Goal: Task Accomplishment & Management: Use online tool/utility

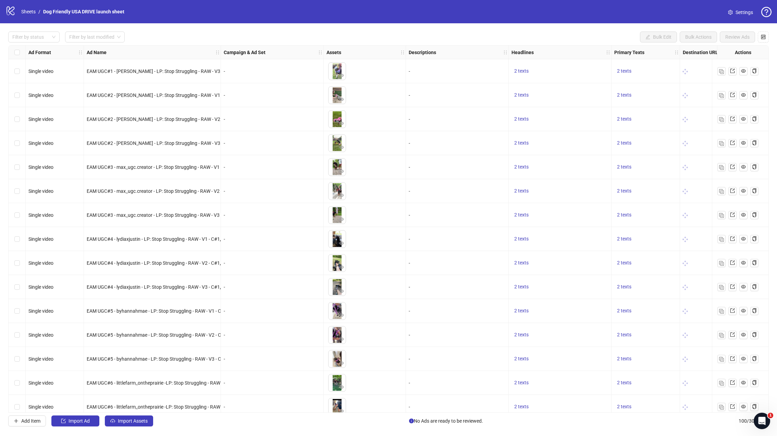
click at [147, 185] on div "EAM UGC#3 - max_ugc.creator - LP: Stop Struggling - RAW - V2 - C#1, #4 - H#2 ,#6" at bounding box center [152, 191] width 137 height 24
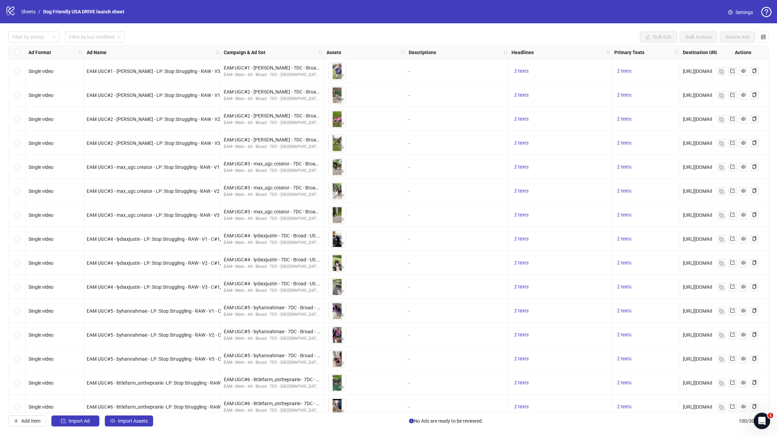
click at [128, 257] on div "EAM UGC#4 - lydiaxjustin - LP: Stop Struggling - RAW - V2 - C#1, #4 - H#2 ,#6" at bounding box center [152, 263] width 137 height 24
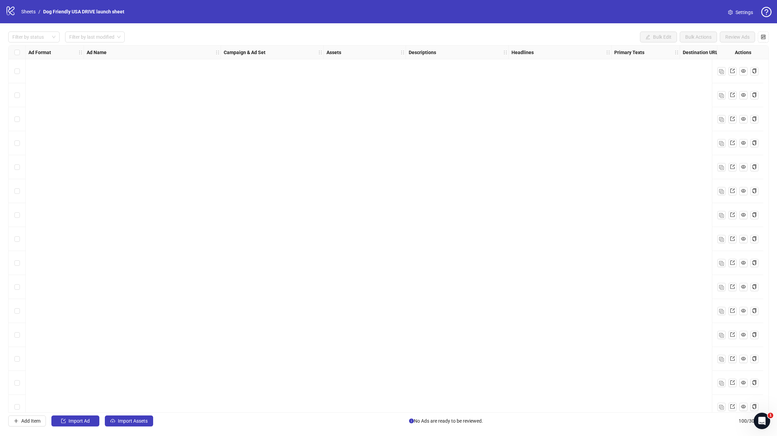
scroll to position [2048, 0]
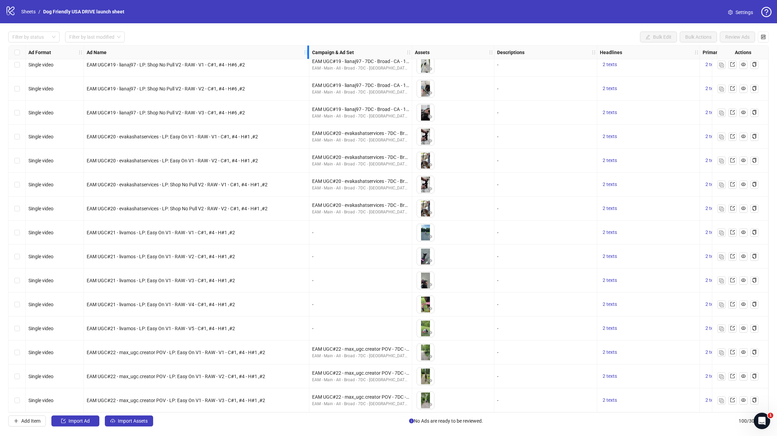
drag, startPoint x: 220, startPoint y: 49, endPoint x: 308, endPoint y: 62, distance: 89.4
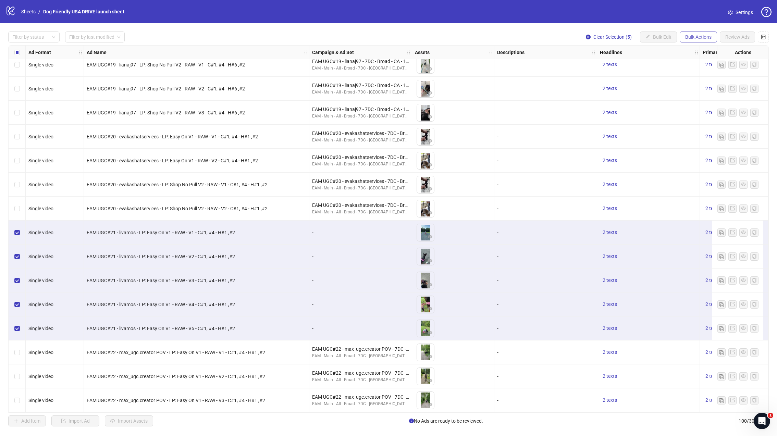
click at [696, 32] on button "Bulk Actions" at bounding box center [698, 37] width 37 height 11
click at [712, 73] on span "Duplicate with assets" at bounding box center [708, 73] width 47 height 8
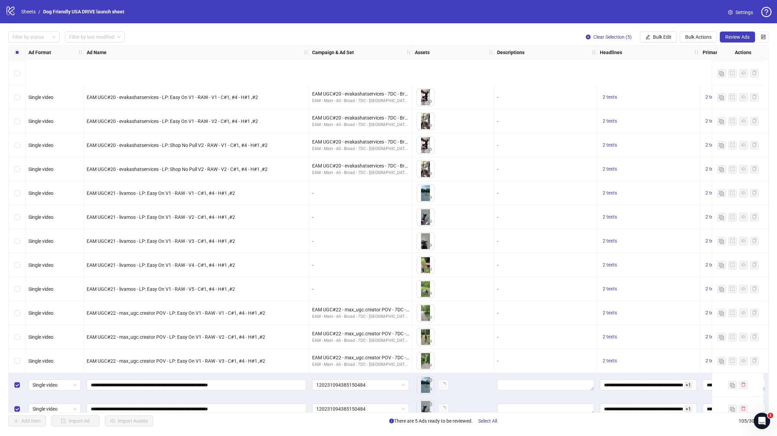
scroll to position [2168, 0]
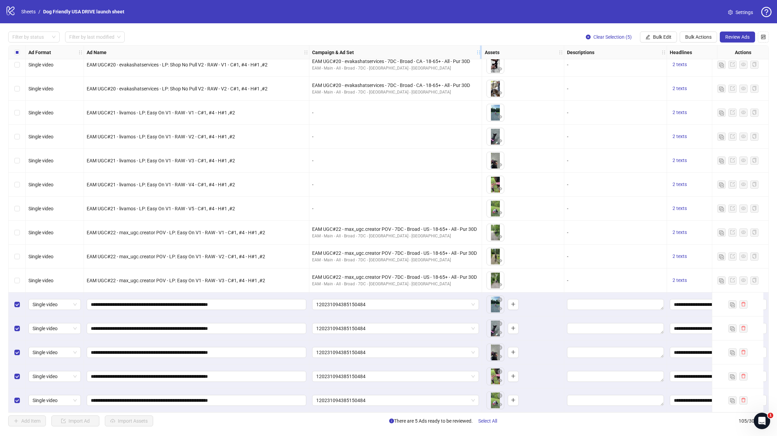
drag, startPoint x: 410, startPoint y: 46, endPoint x: 480, endPoint y: 51, distance: 70.1
click at [480, 51] on div "Resize Campaign & Ad Set column" at bounding box center [481, 52] width 2 height 13
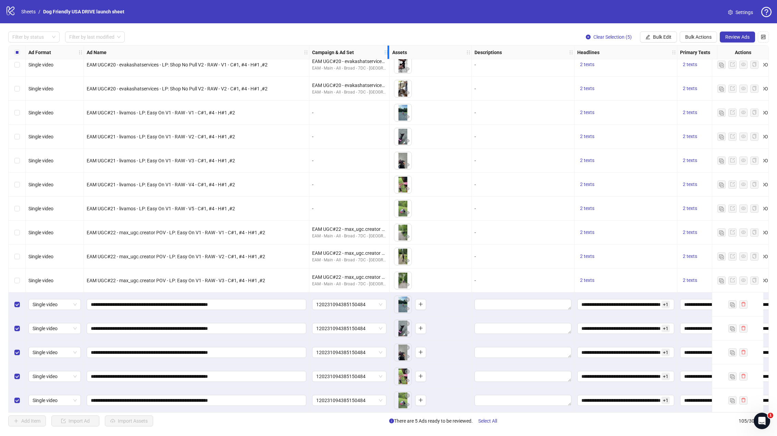
drag, startPoint x: 480, startPoint y: 51, endPoint x: 388, endPoint y: 67, distance: 94.0
drag, startPoint x: 450, startPoint y: 413, endPoint x: 554, endPoint y: 414, distance: 104.5
click at [554, 414] on div "Filter by status Filter by last modified Clear Selection (5) Bulk Edit Bulk Act…" at bounding box center [388, 229] width 777 height 412
click at [673, 39] on button "Bulk Edit" at bounding box center [658, 37] width 37 height 11
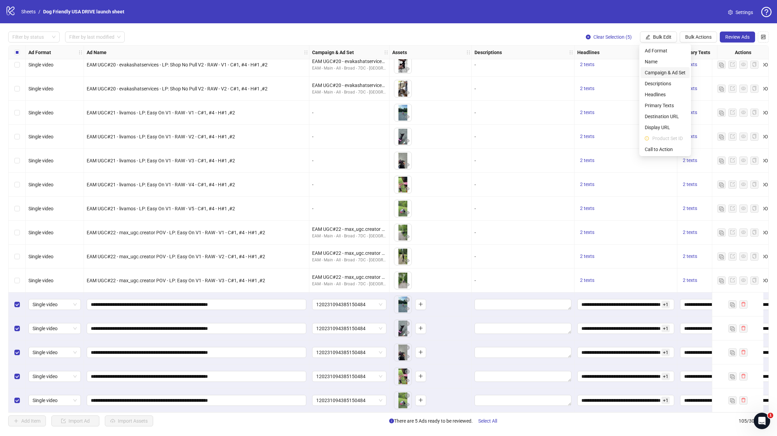
click at [667, 73] on span "Campaign & Ad Set" at bounding box center [665, 73] width 41 height 8
click at [662, 70] on span "120231094385150484" at bounding box center [639, 66] width 95 height 10
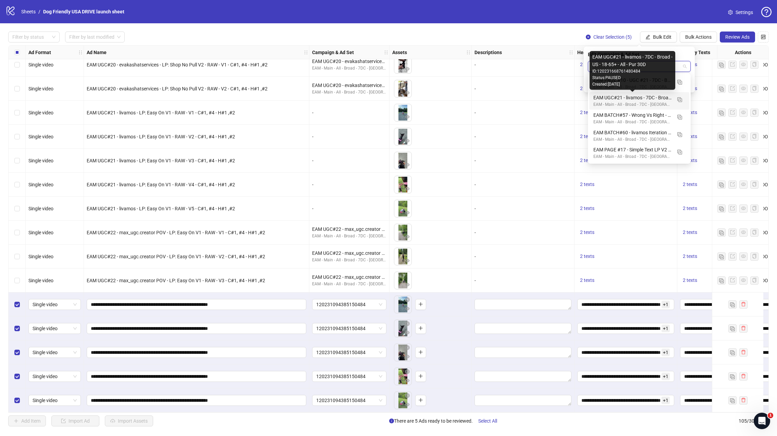
click at [648, 96] on div "EAM UGC#21 - livamos - 7DC - Broad - US - 18-65+ - All - Pur 30D" at bounding box center [632, 98] width 78 height 8
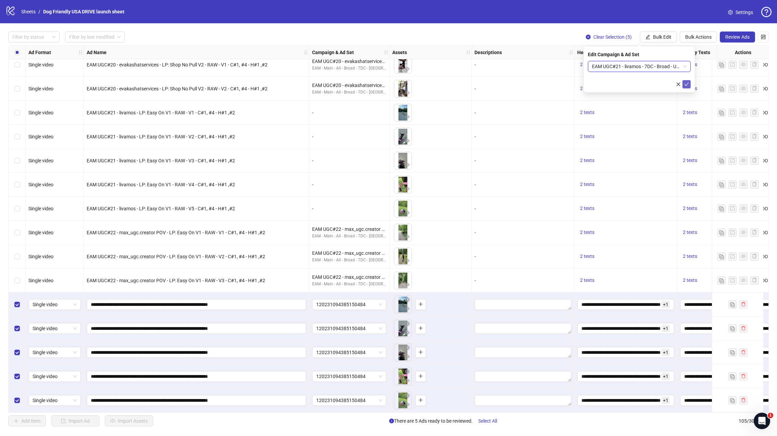
click at [685, 87] on button "submit" at bounding box center [687, 84] width 8 height 8
click at [717, 38] on div "Clear Selection (5) Bulk Edit Bulk Actions Review Ads" at bounding box center [674, 37] width 188 height 11
click at [721, 38] on button "Review Ads" at bounding box center [737, 37] width 35 height 11
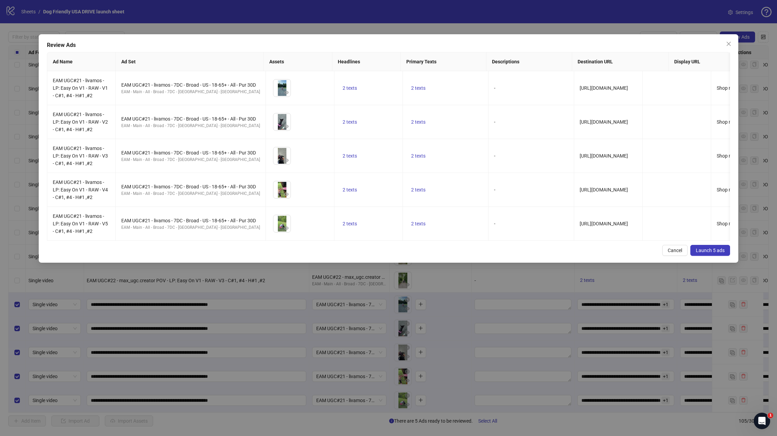
click at [701, 253] on span "Launch 5 ads" at bounding box center [710, 250] width 29 height 5
